Goal: Information Seeking & Learning: Understand process/instructions

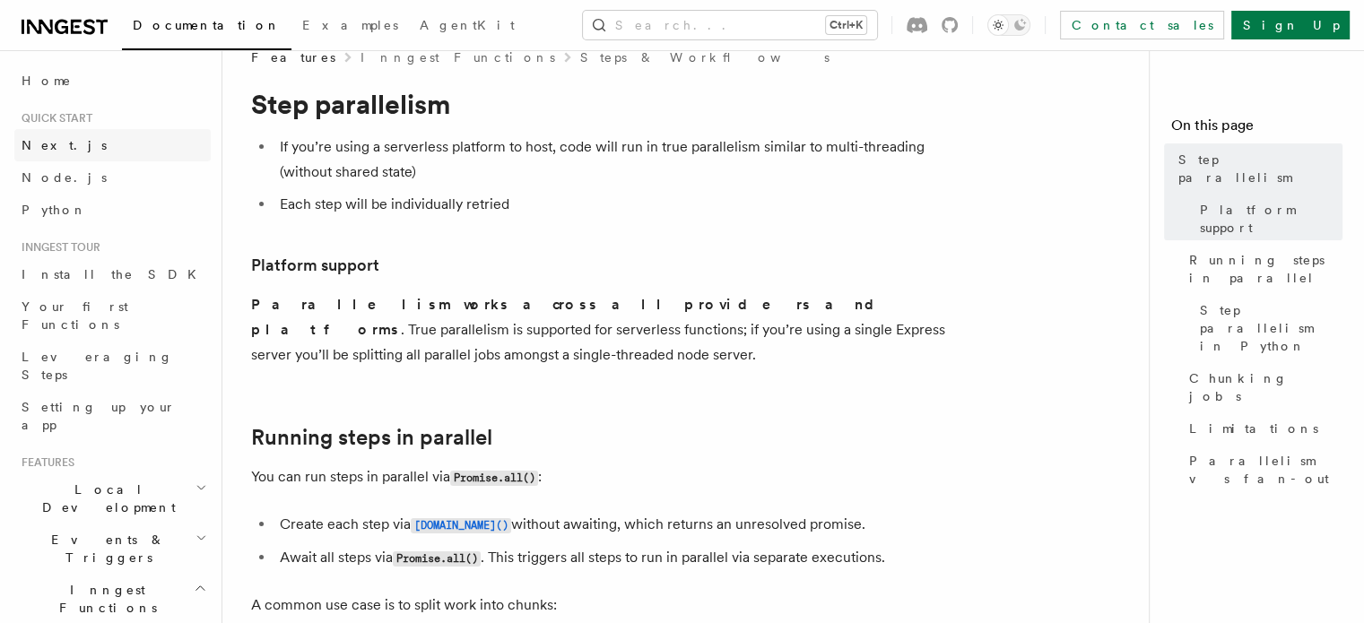
click at [52, 148] on span "Next.js" at bounding box center [64, 145] width 85 height 14
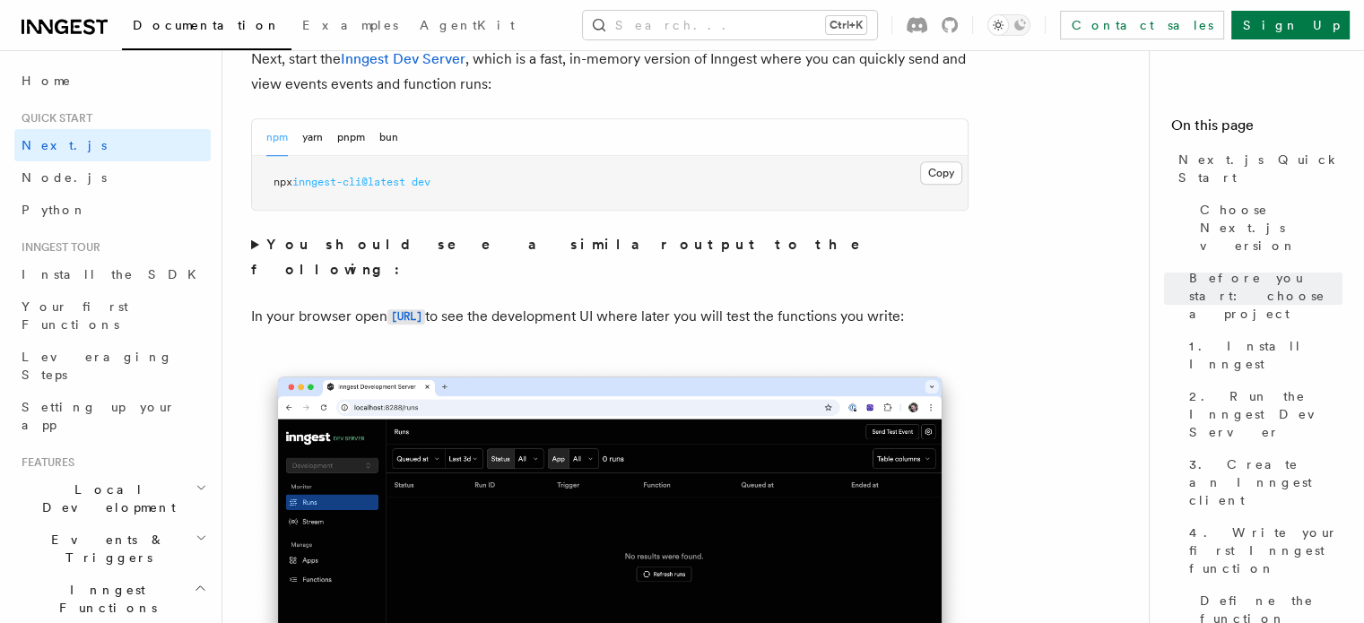
scroll to position [1322, 0]
click at [401, 178] on span "inngest-cli@latest" at bounding box center [348, 184] width 113 height 13
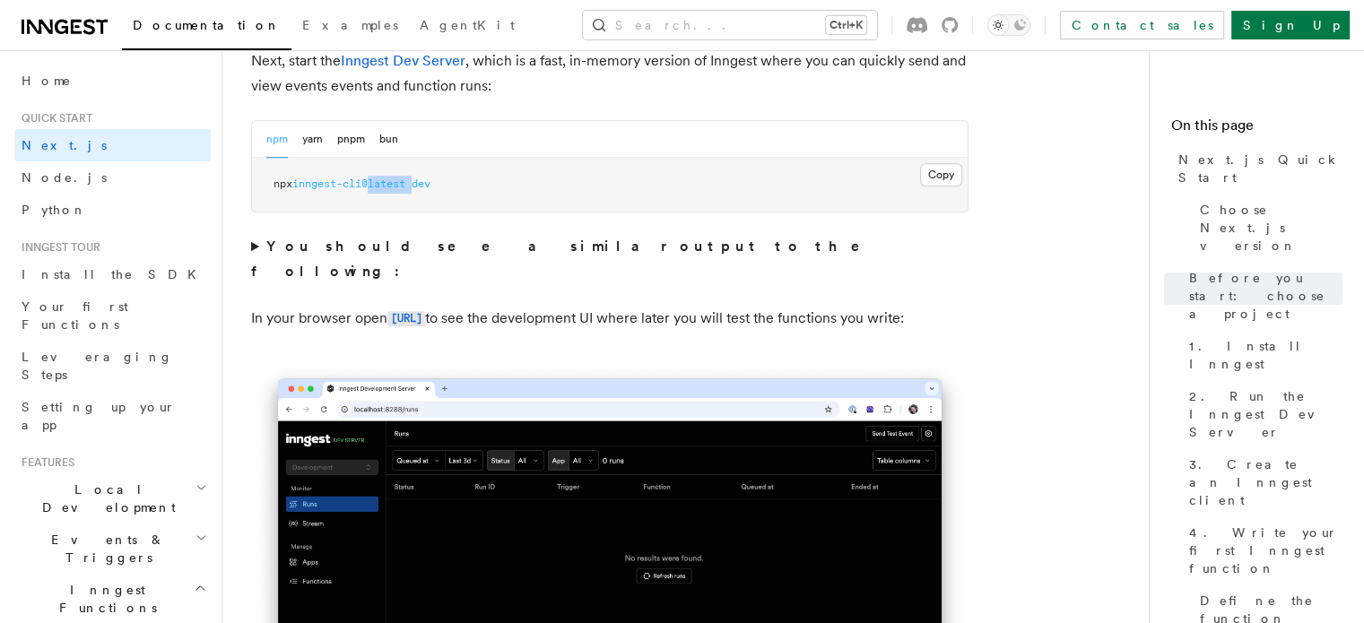
click at [401, 178] on span "inngest-cli@latest" at bounding box center [348, 184] width 113 height 13
copy div "npx inngest-cli@latest dev"
click at [610, 200] on pre "npx inngest-cli@latest dev" at bounding box center [610, 185] width 716 height 54
click at [931, 163] on button "Copy Copied" at bounding box center [941, 174] width 42 height 23
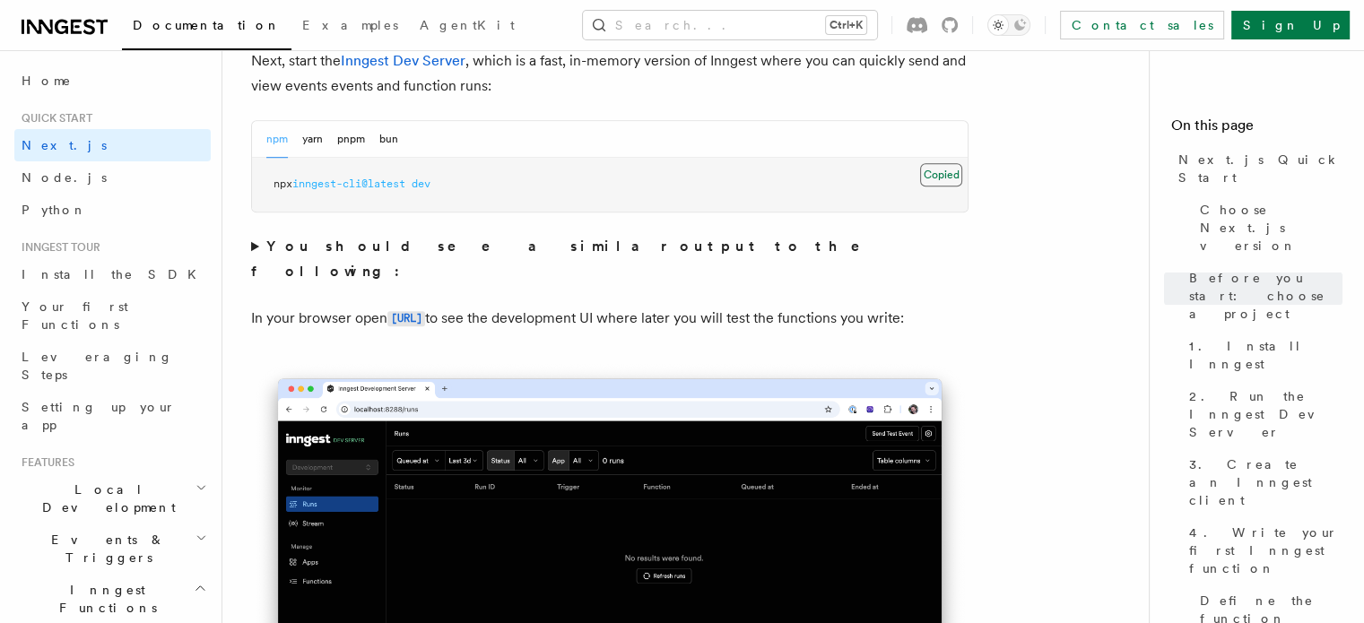
click at [941, 170] on button "Copy Copied" at bounding box center [941, 174] width 42 height 23
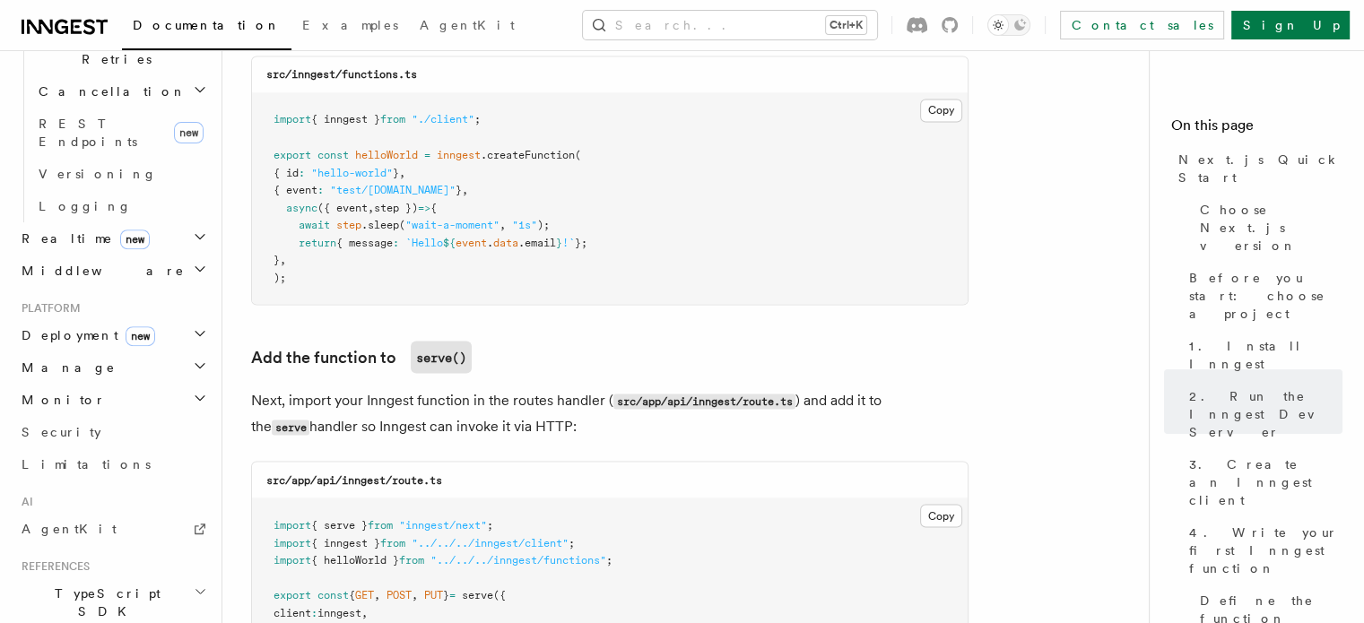
scroll to position [731, 0]
click at [135, 320] on h2 "Deployment new" at bounding box center [112, 336] width 196 height 32
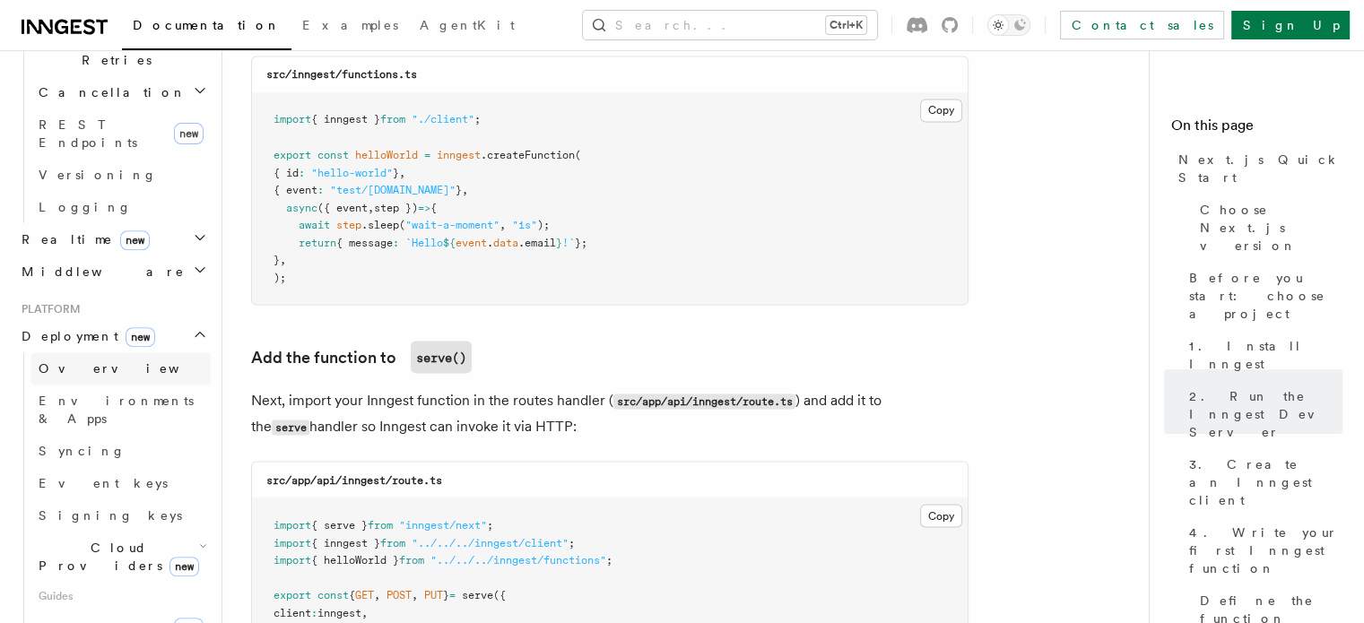
click at [80, 361] on span "Overview" at bounding box center [131, 368] width 185 height 14
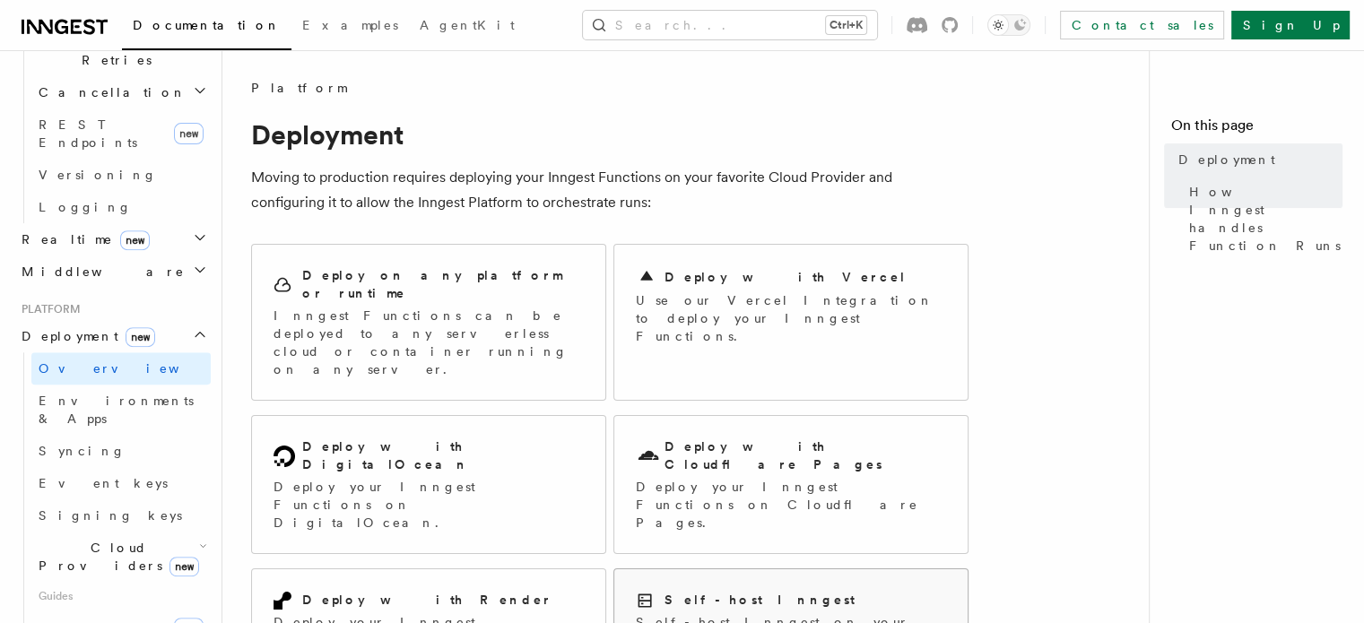
click at [674, 591] on h2 "Self-host Inngest" at bounding box center [760, 600] width 190 height 18
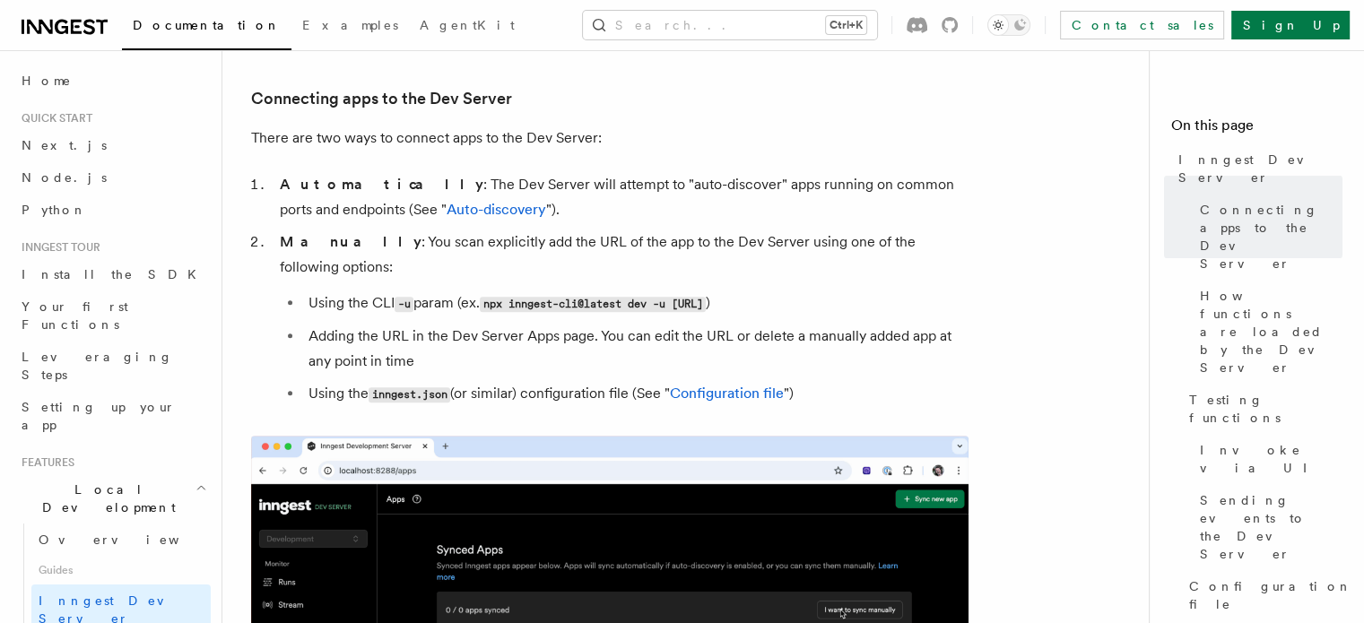
drag, startPoint x: 493, startPoint y: 279, endPoint x: 905, endPoint y: 283, distance: 411.7
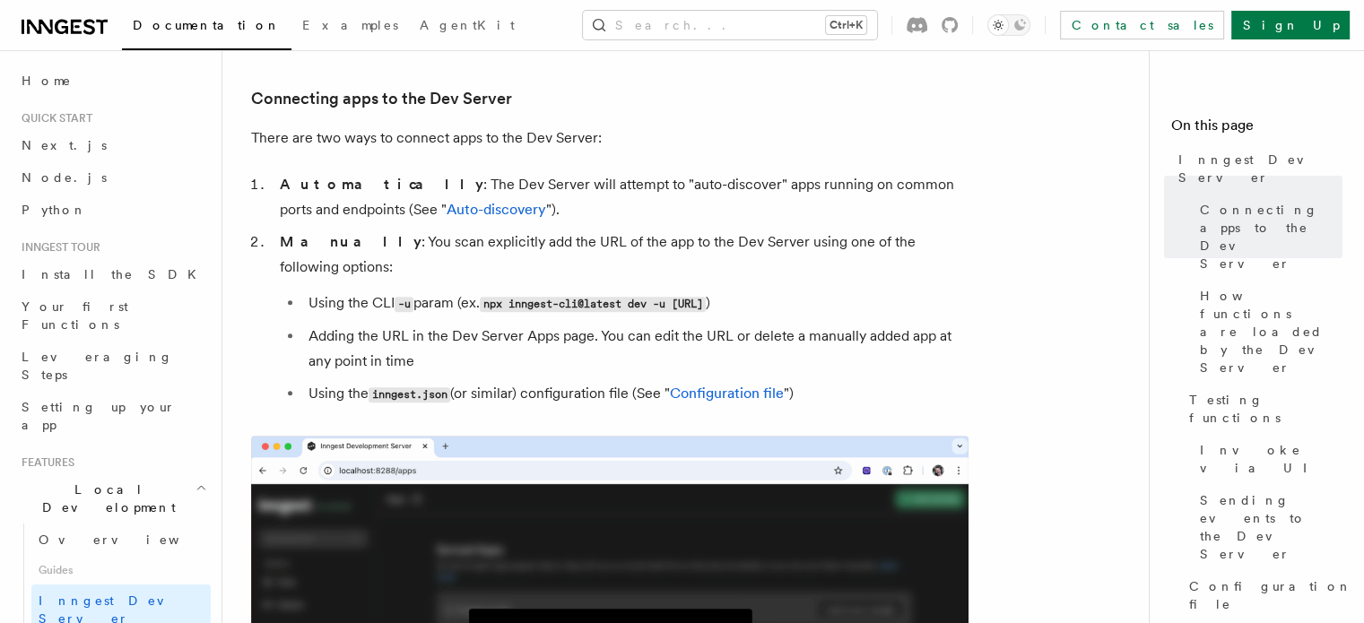
click at [905, 291] on li "Using the CLI -u param (ex. npx inngest-cli@latest dev -u http://localhost:3000…" at bounding box center [636, 304] width 666 height 26
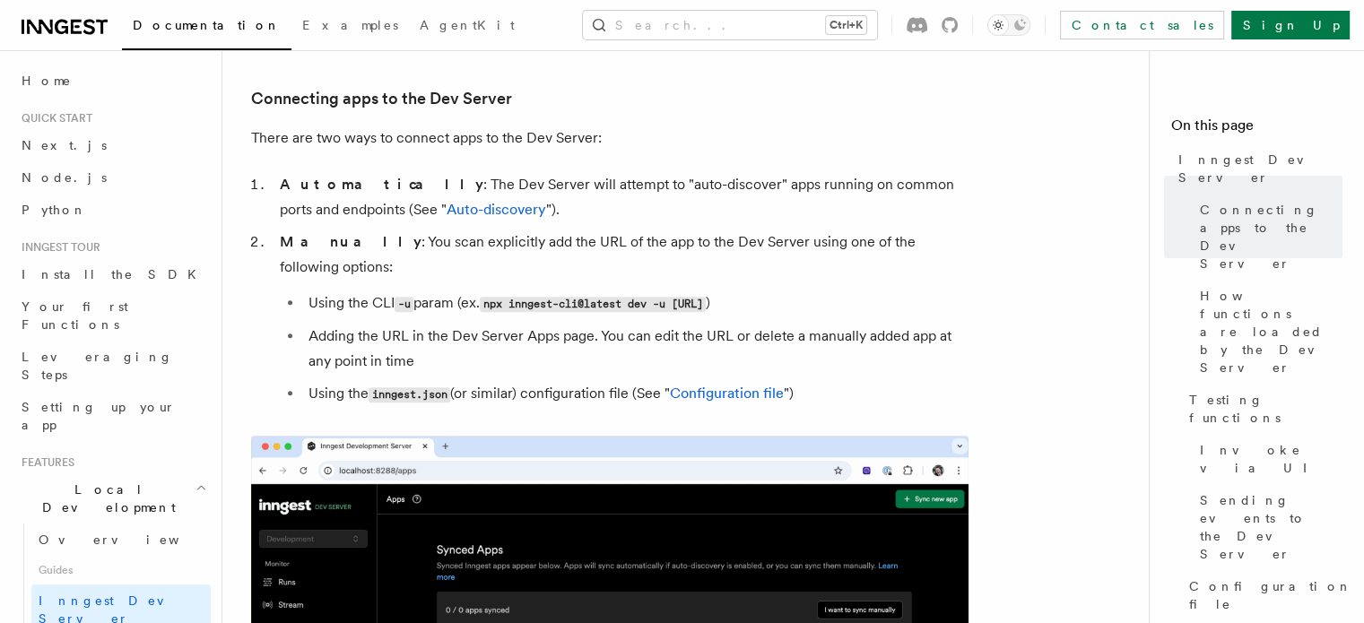
copy code "npx inngest-cli@latest dev -u http://localhost:3000/api/inngest"
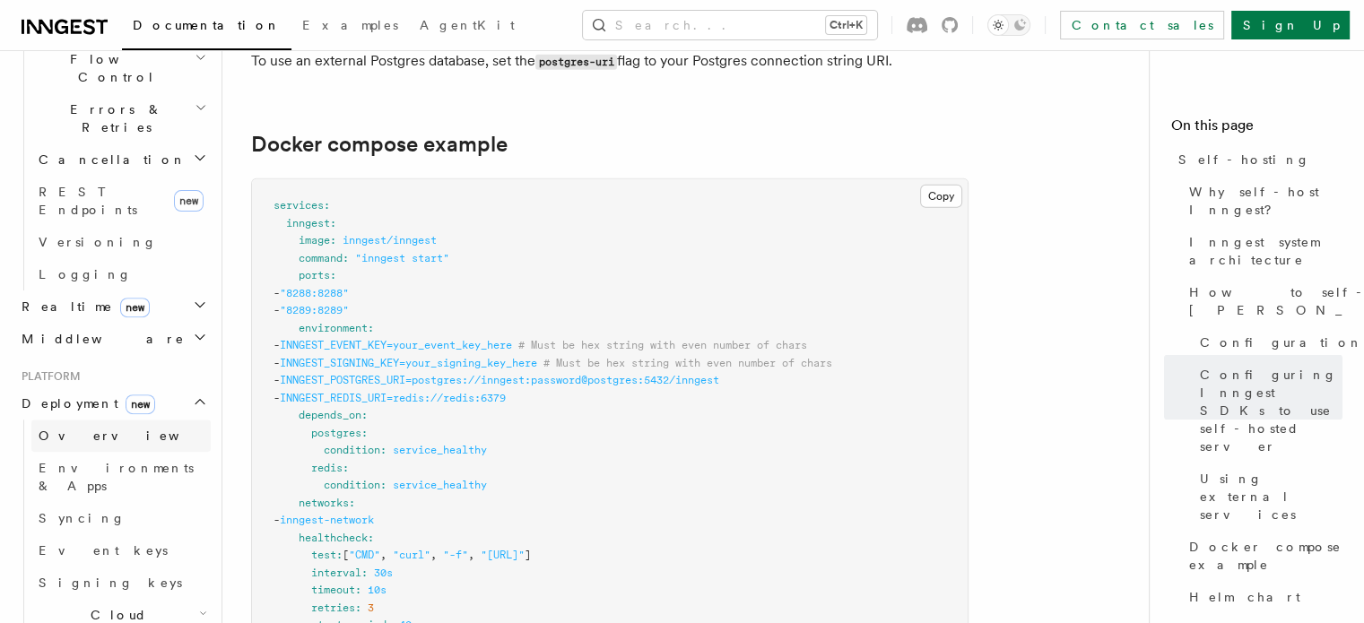
scroll to position [682, 0]
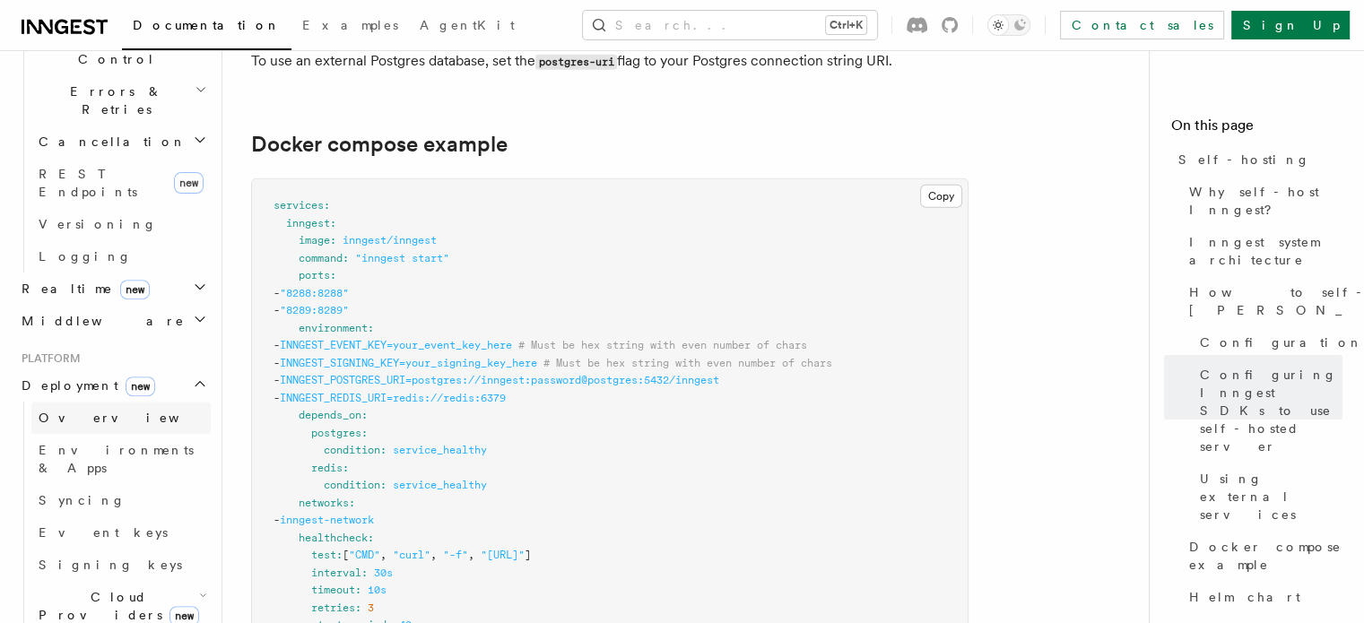
click at [90, 411] on span "Overview" at bounding box center [131, 418] width 185 height 14
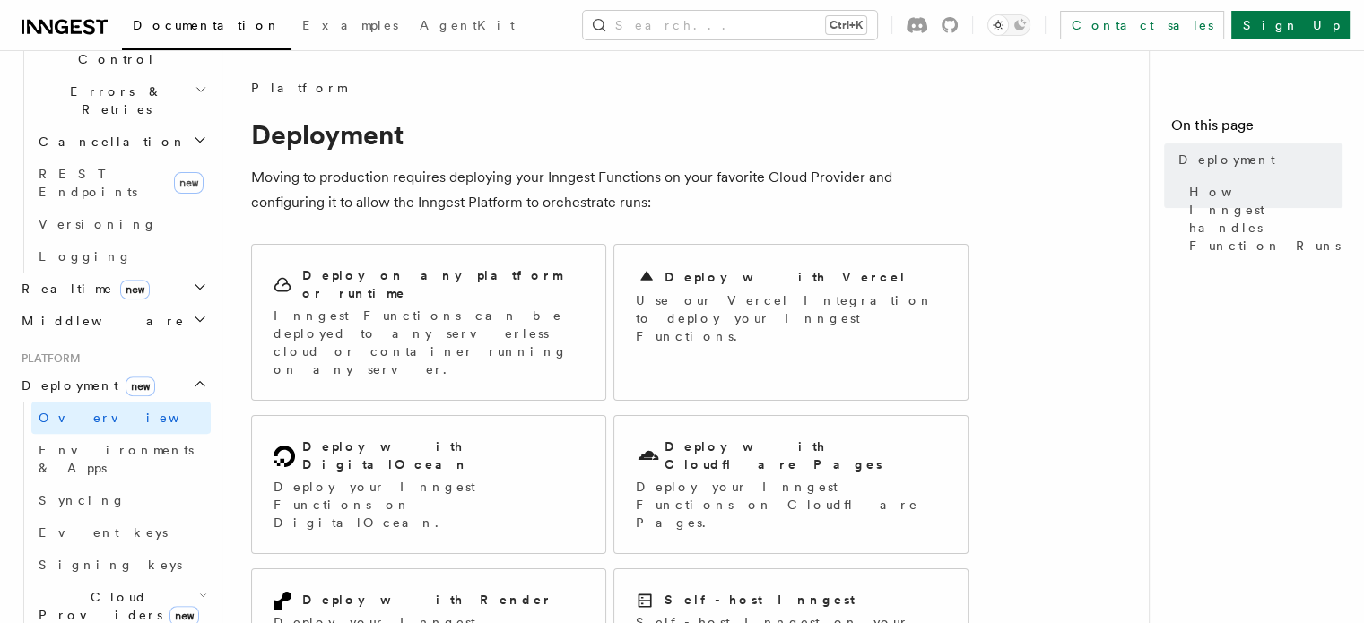
scroll to position [4, 0]
click at [428, 303] on p "Inngest Functions can be deployed to any serverless cloud or container running …" at bounding box center [429, 339] width 310 height 72
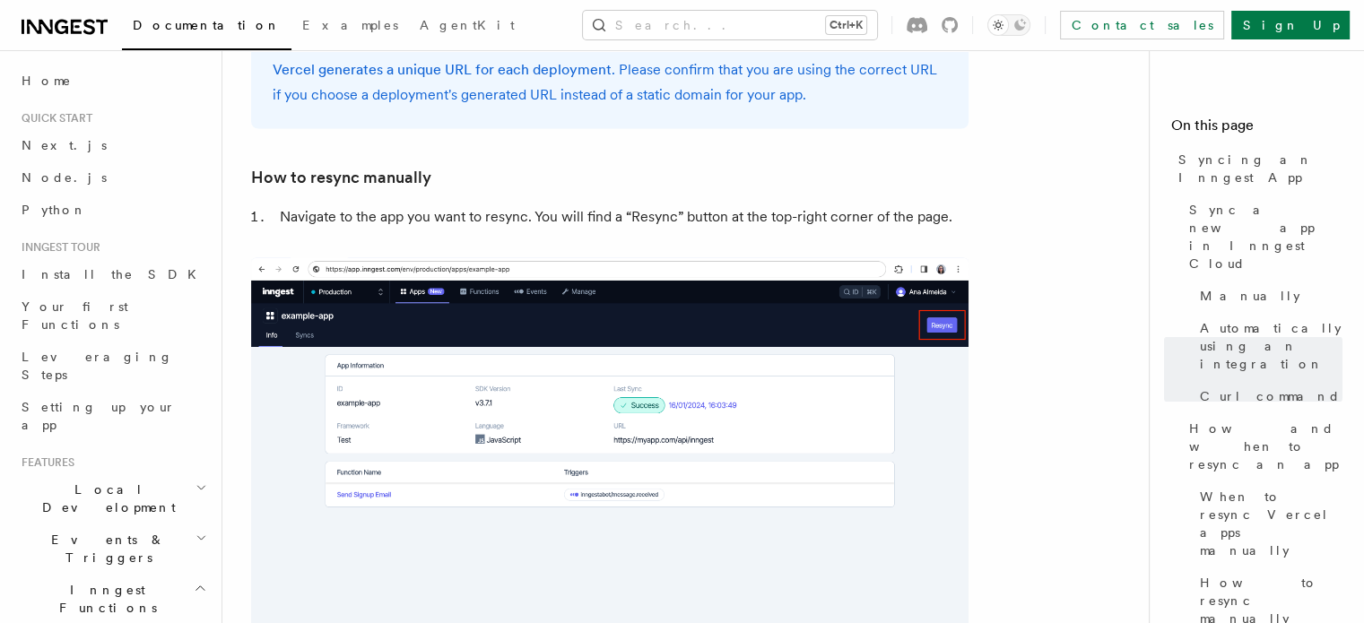
scroll to position [3691, 0]
